Goal: Communication & Community: Ask a question

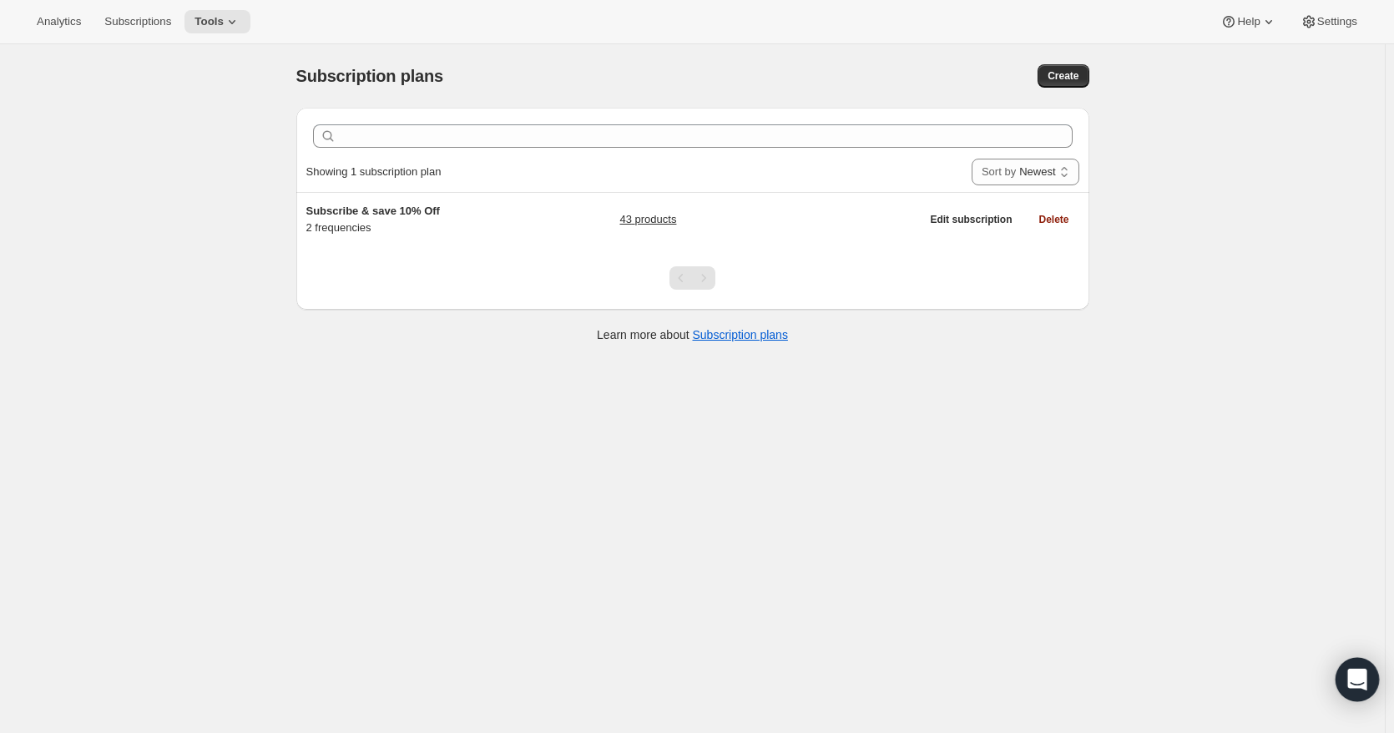
click at [1364, 675] on icon "Open Intercom Messenger" at bounding box center [1356, 680] width 19 height 22
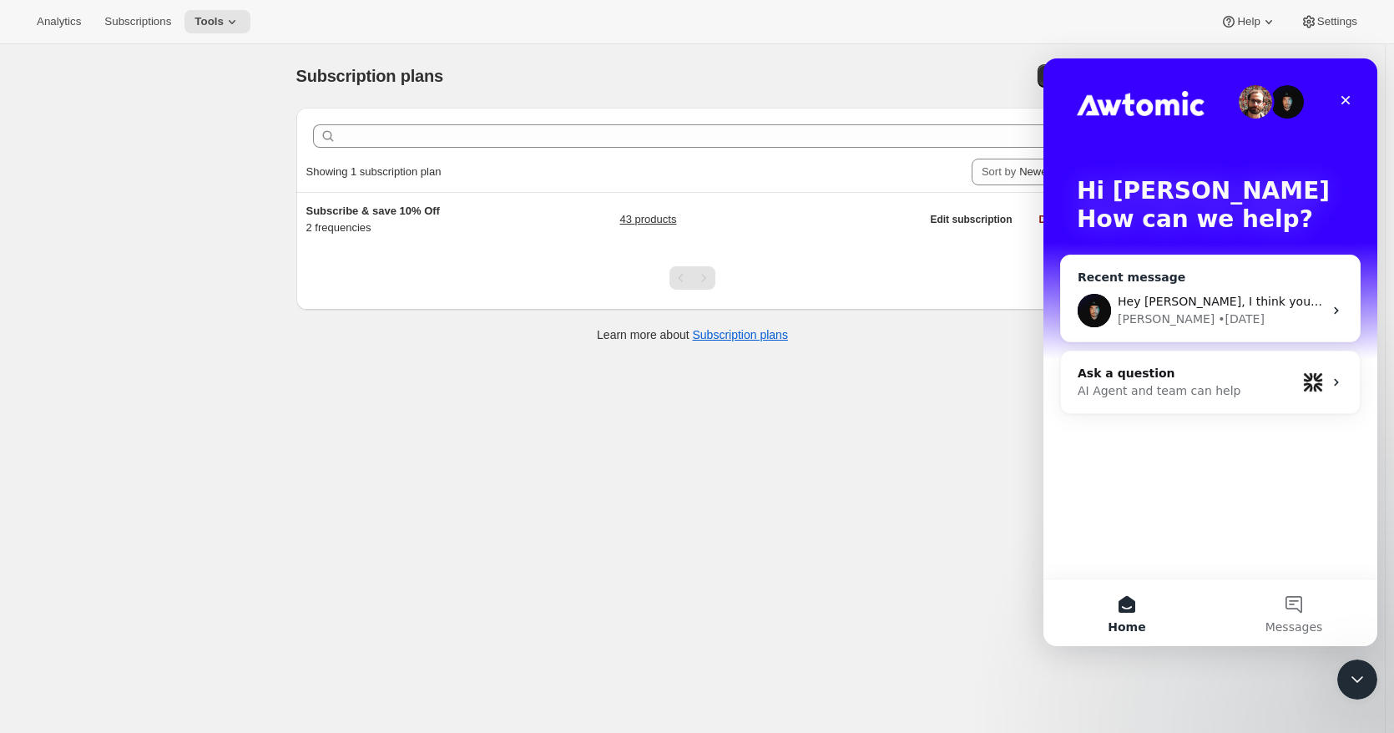
click at [1189, 296] on span "Hey [PERSON_NAME], I think you should be all set. [PERSON_NAME]" at bounding box center [1316, 301] width 397 height 13
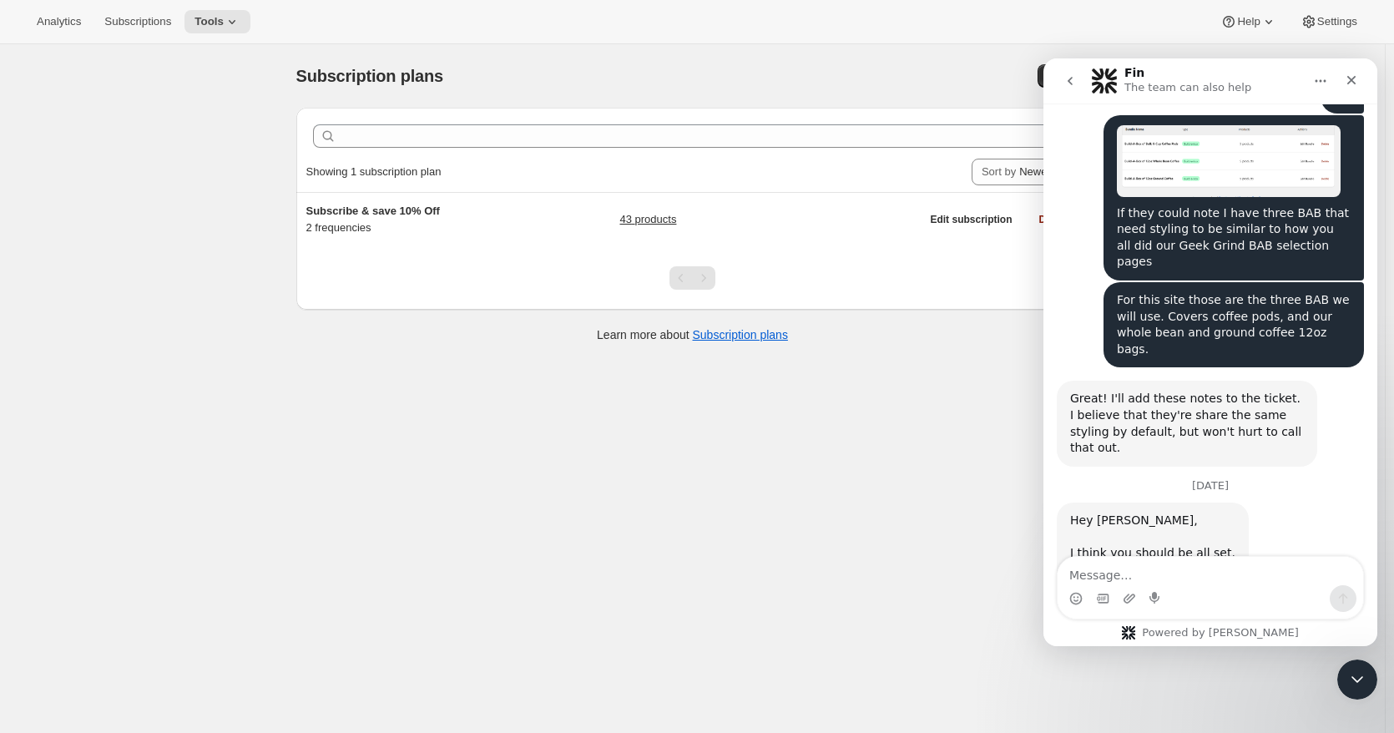
scroll to position [609, 0]
click at [1196, 573] on textarea "Message…" at bounding box center [1211, 571] width 306 height 28
type textarea "A"
type textarea "Hi [PERSON_NAME]"
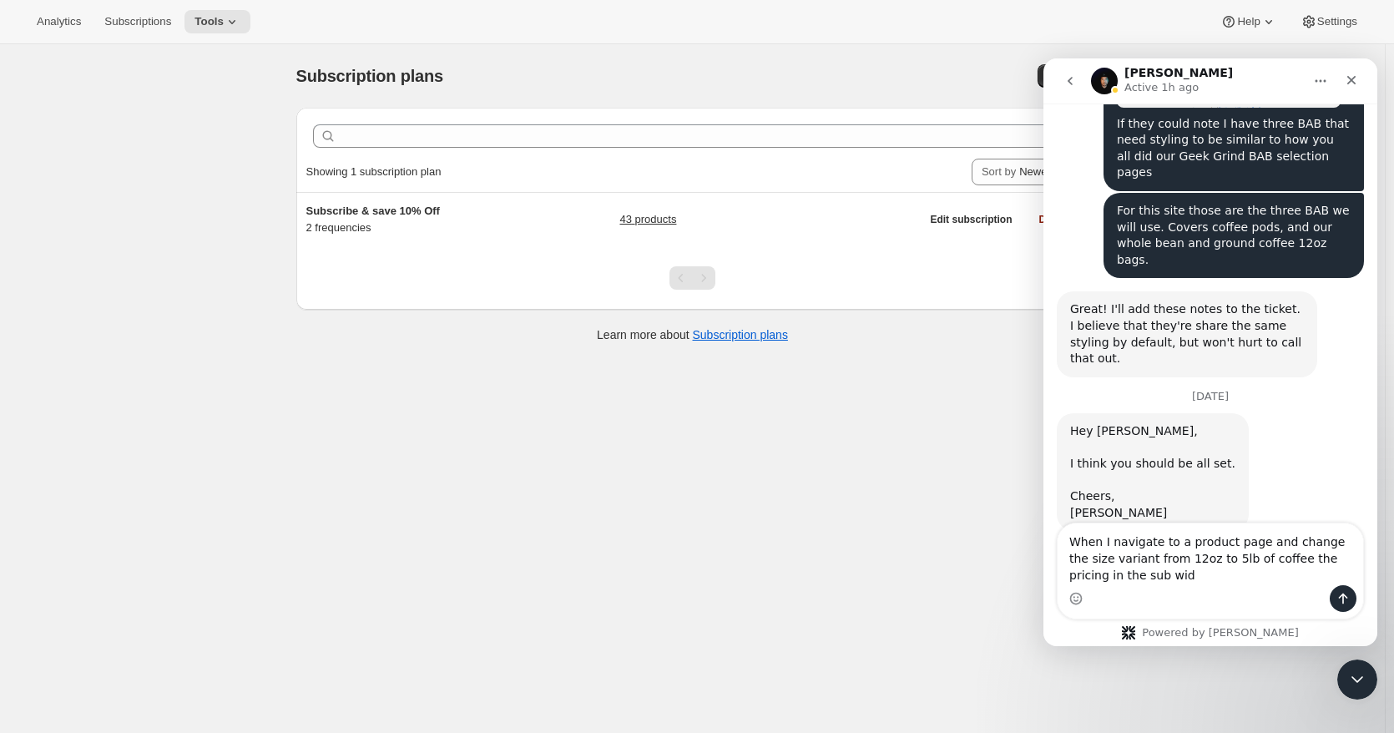
scroll to position [715, 0]
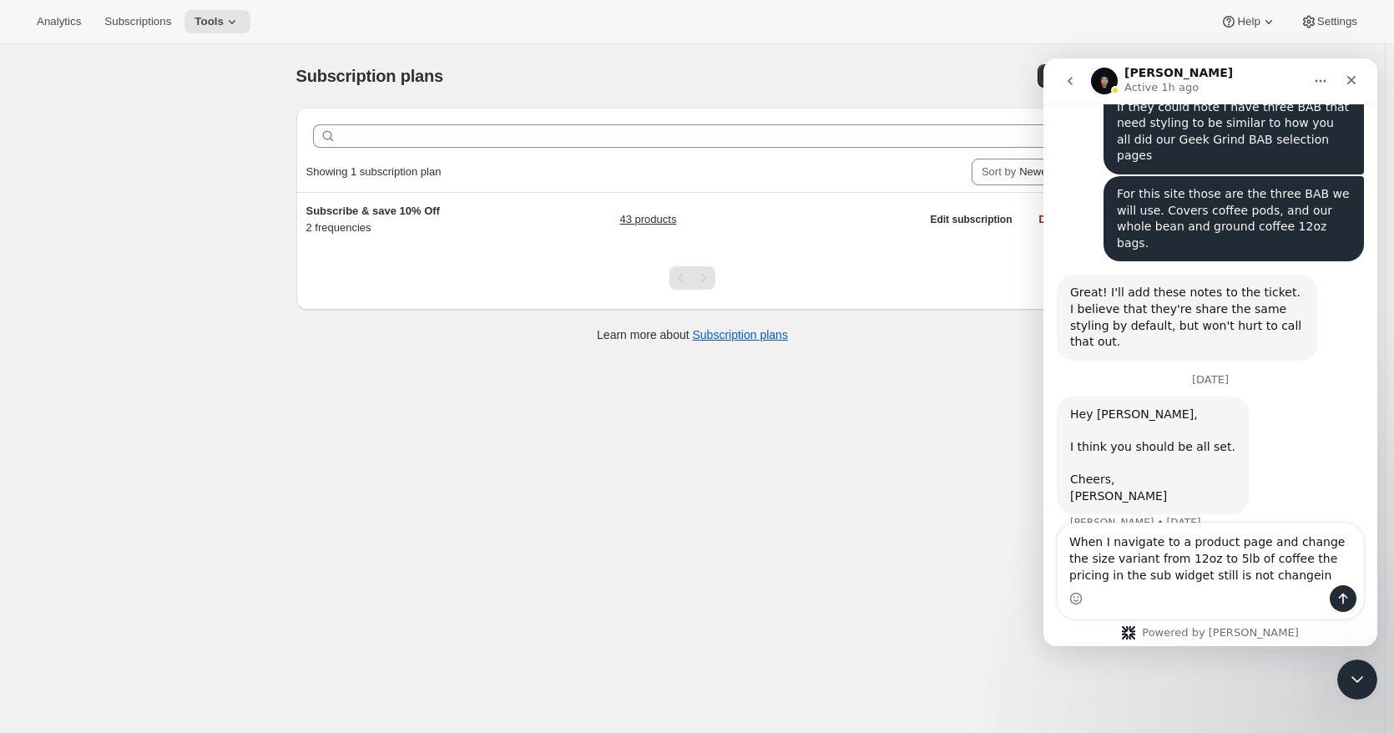
type textarea "When I navigate to a product page and change the size variant from 12oz to 5lb …"
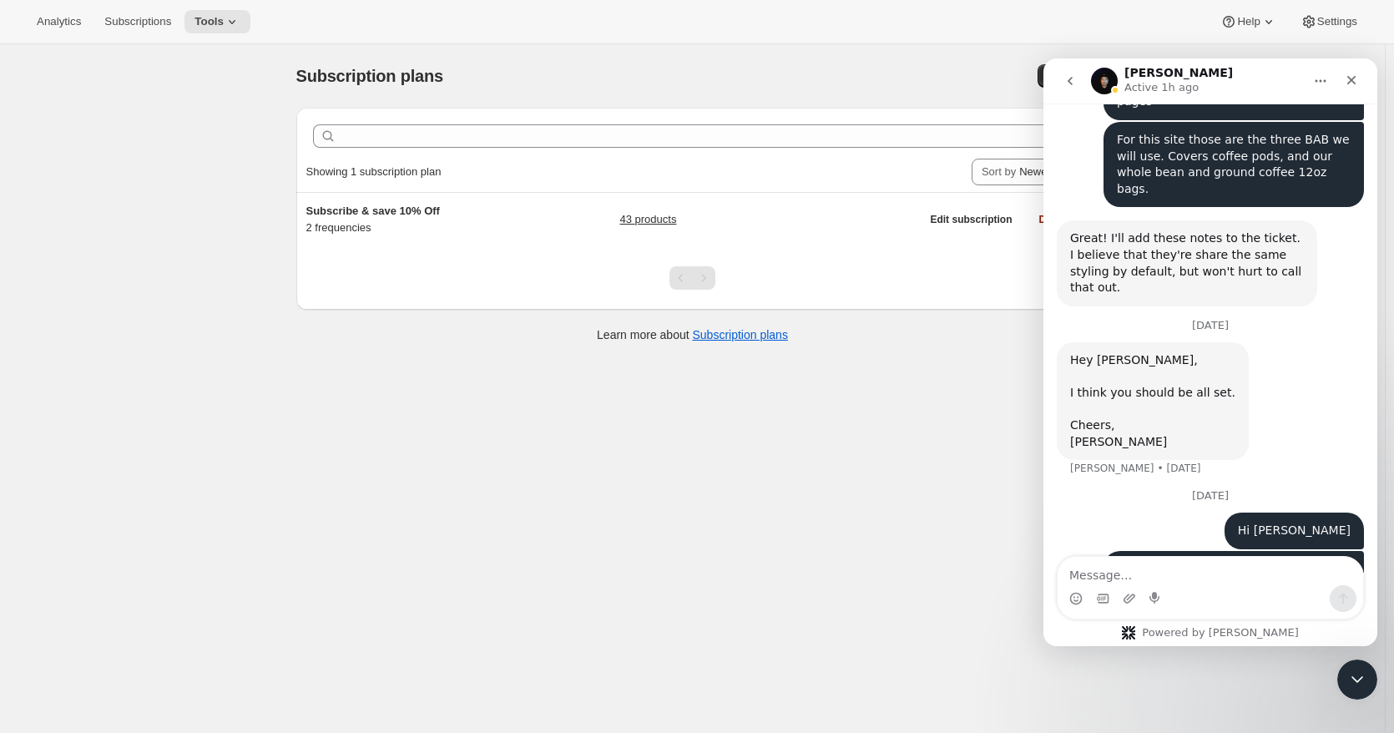
type textarea "[URL][DOMAIN_NAME][DATE]"
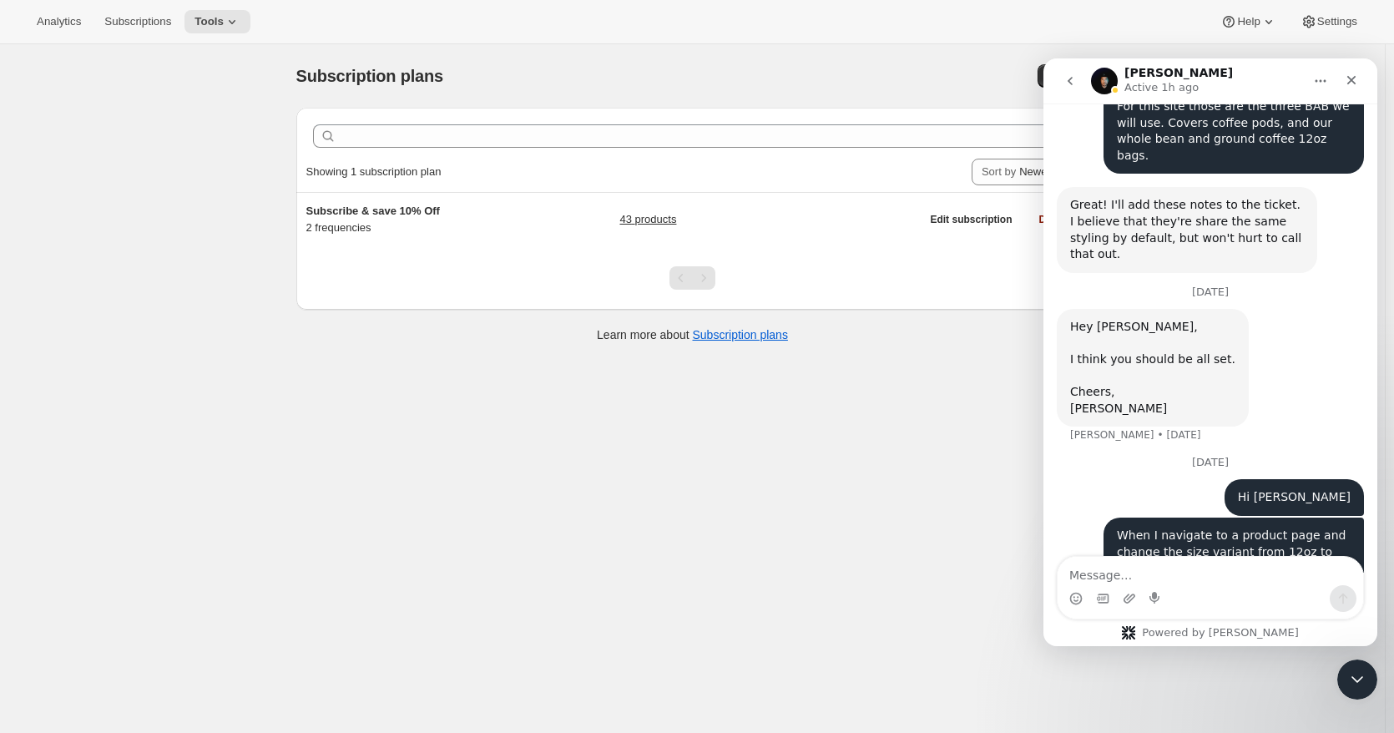
scroll to position [840, 0]
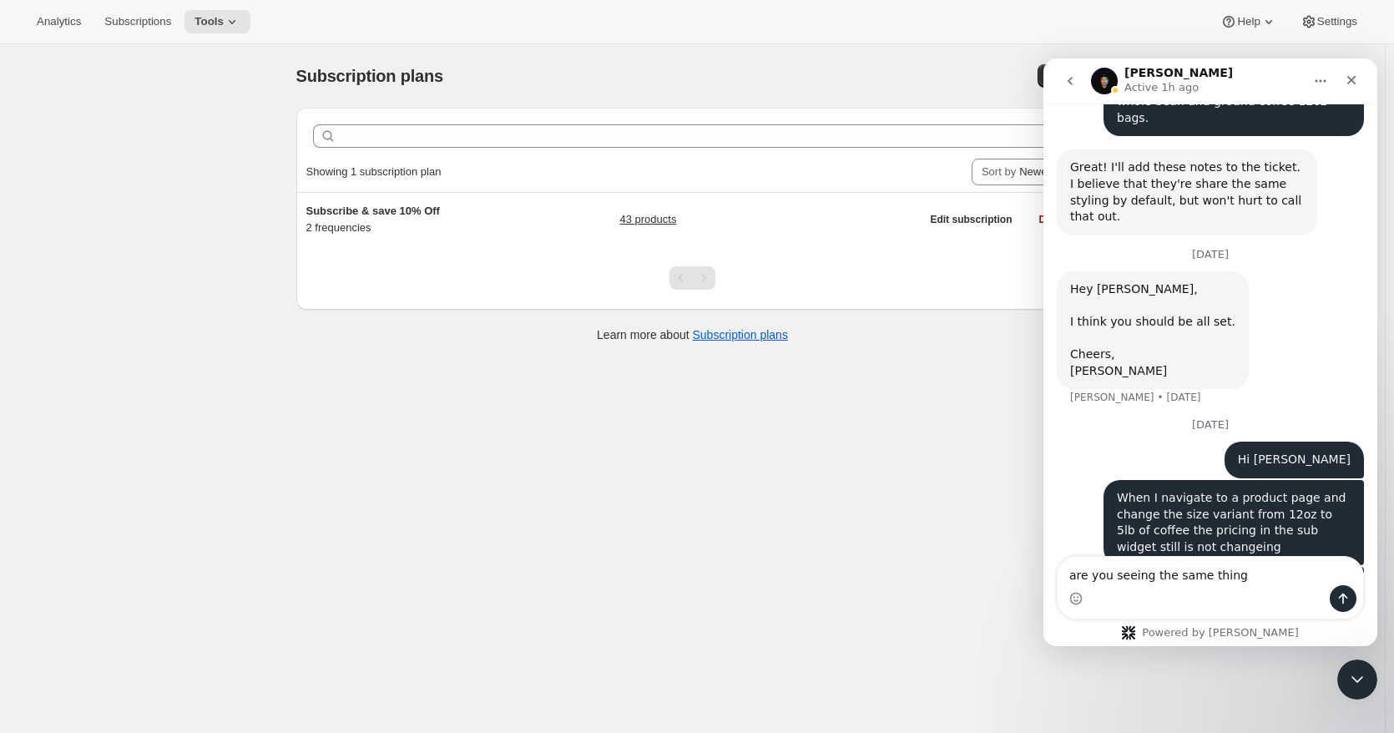
type textarea "are you seeing the same thing?"
